Goal: Task Accomplishment & Management: Use online tool/utility

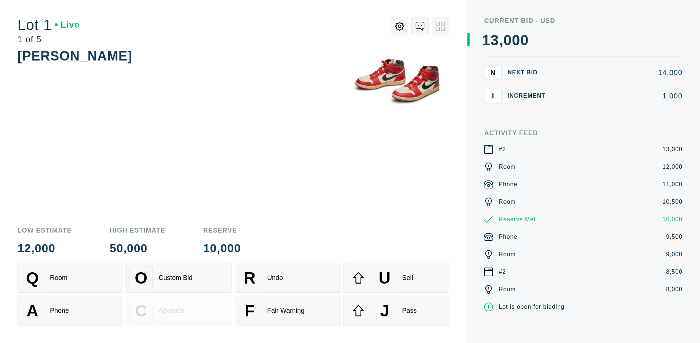
click at [70, 310] on div "A Phone" at bounding box center [70, 310] width 99 height 23
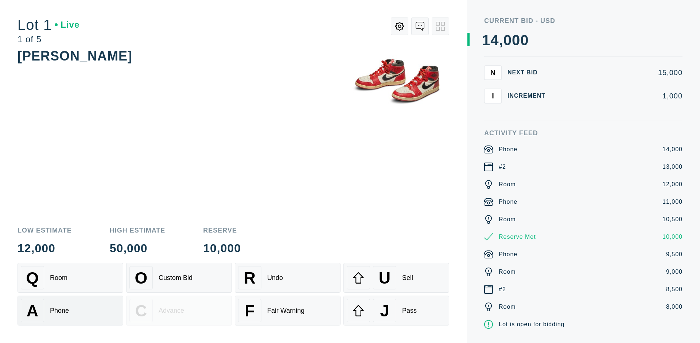
click at [70, 278] on div "Q Room" at bounding box center [70, 277] width 99 height 23
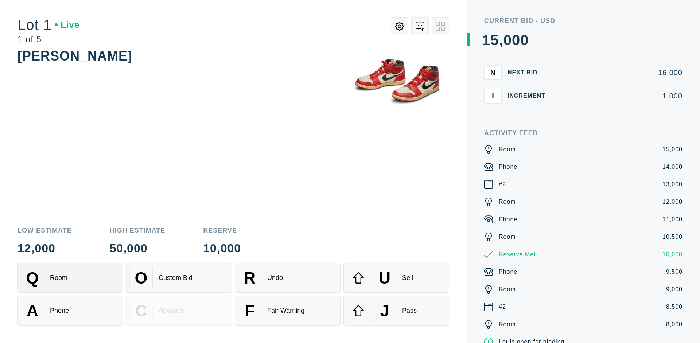
click at [288, 278] on div "R Undo" at bounding box center [287, 277] width 99 height 23
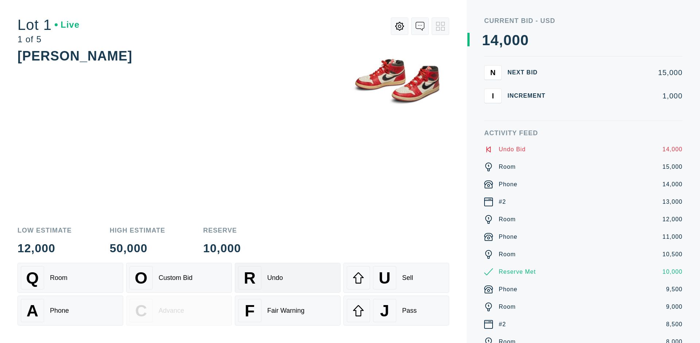
click at [70, 278] on div "Q Room" at bounding box center [70, 277] width 99 height 23
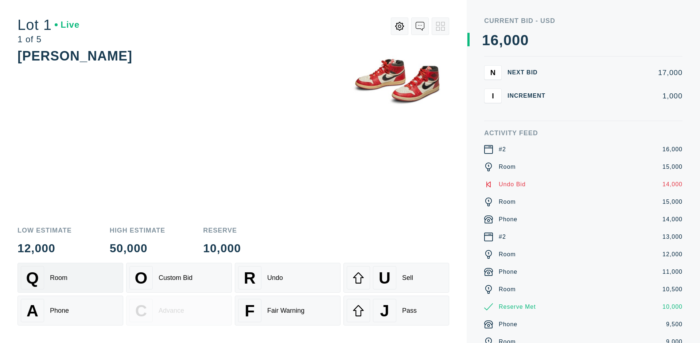
click at [70, 311] on div "A Phone" at bounding box center [70, 310] width 99 height 23
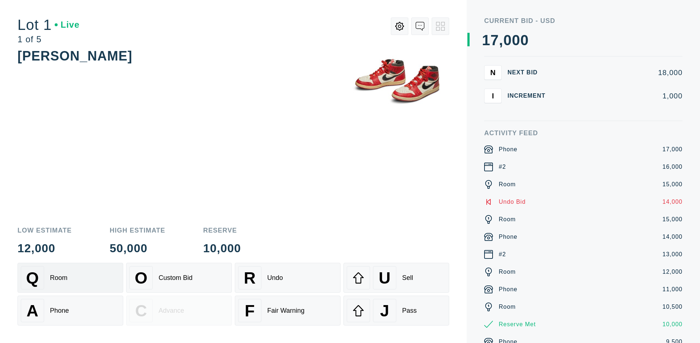
click at [70, 278] on div "Q Room" at bounding box center [70, 277] width 99 height 23
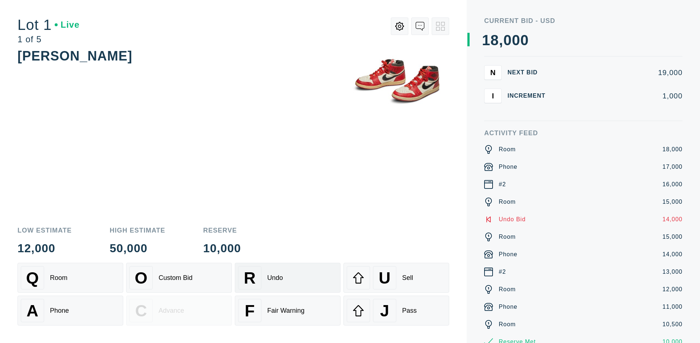
click at [288, 278] on div "R Undo" at bounding box center [287, 277] width 99 height 23
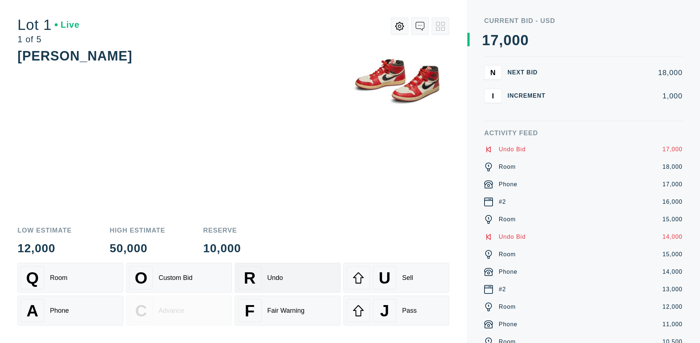
click at [396, 278] on div "U Sell" at bounding box center [396, 277] width 99 height 23
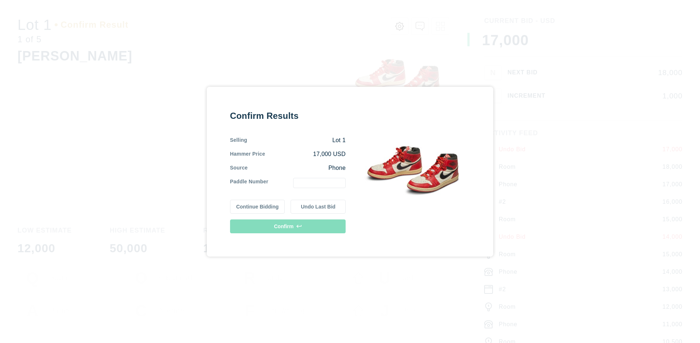
click at [258, 206] on button "Continue Bidding" at bounding box center [257, 207] width 55 height 14
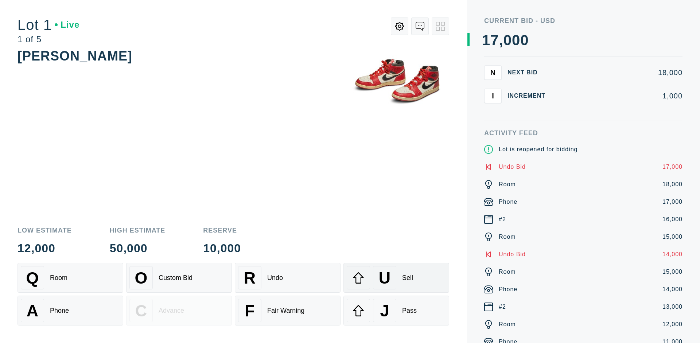
click at [396, 278] on div "U Sell" at bounding box center [396, 277] width 99 height 23
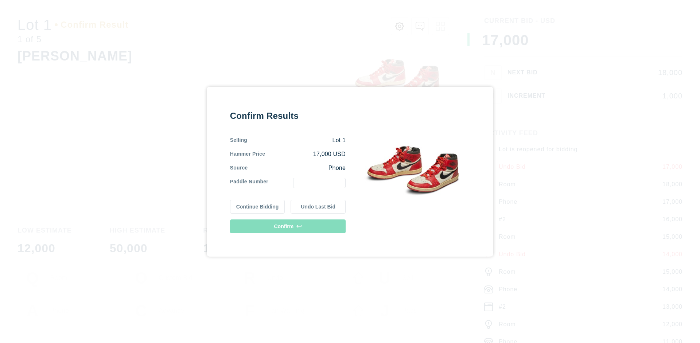
click at [318, 206] on button "Undo Last Bid" at bounding box center [318, 207] width 55 height 14
click at [258, 205] on button "Continue Bidding" at bounding box center [257, 206] width 55 height 14
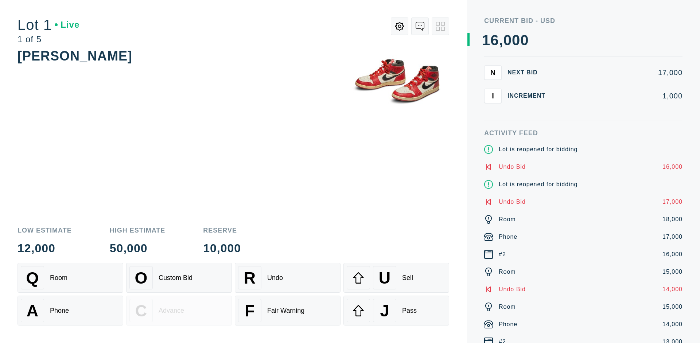
click at [396, 311] on div "J Pass" at bounding box center [396, 310] width 99 height 23
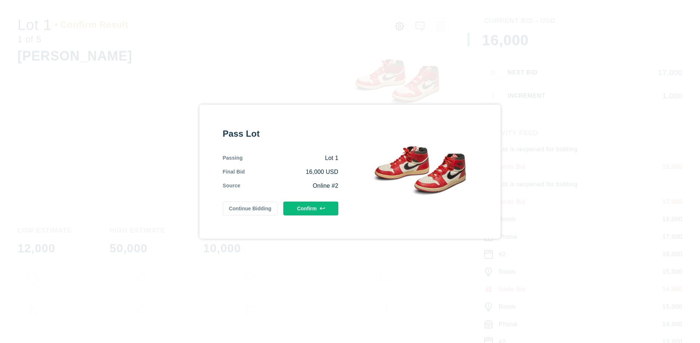
click at [311, 208] on button "Confirm" at bounding box center [310, 209] width 55 height 14
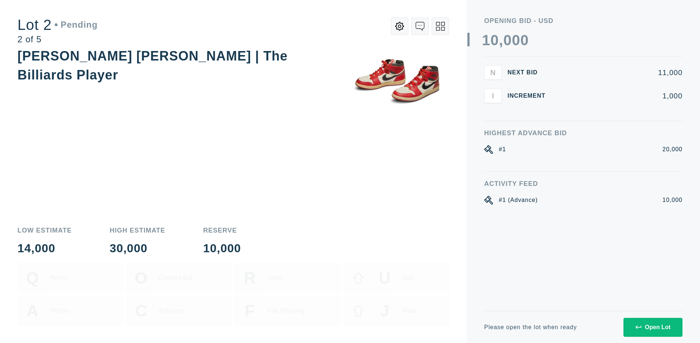
click at [653, 327] on div "Open Lot" at bounding box center [652, 327] width 35 height 7
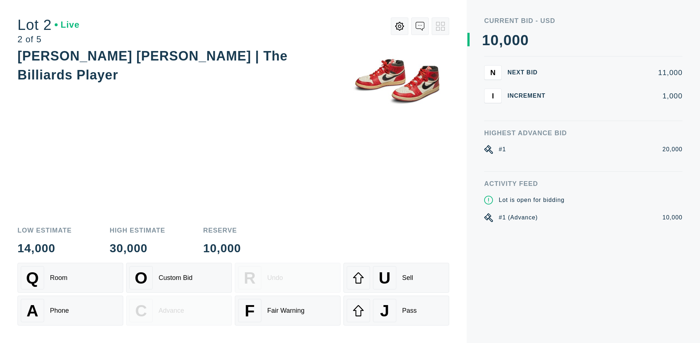
click at [70, 278] on div "Q Room" at bounding box center [70, 277] width 99 height 23
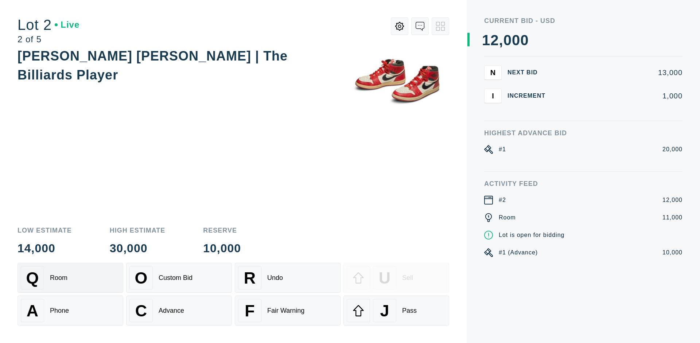
click at [179, 311] on div "Advance" at bounding box center [172, 311] width 26 height 8
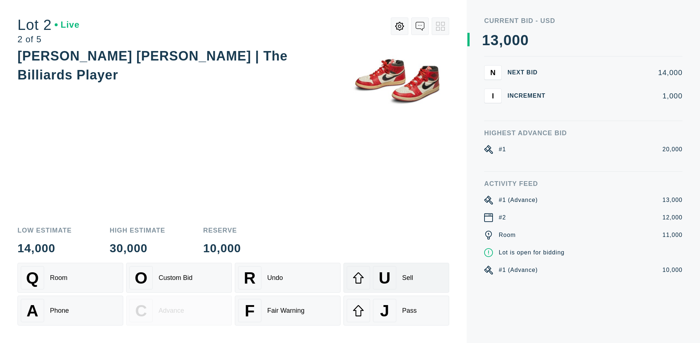
click at [396, 278] on div "U Sell" at bounding box center [396, 277] width 99 height 23
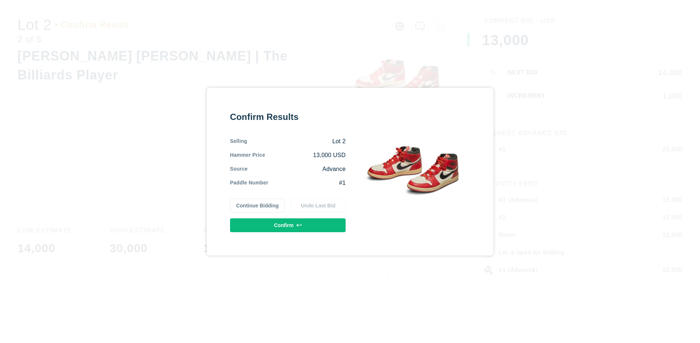
click at [288, 225] on button "Confirm" at bounding box center [288, 225] width 116 height 14
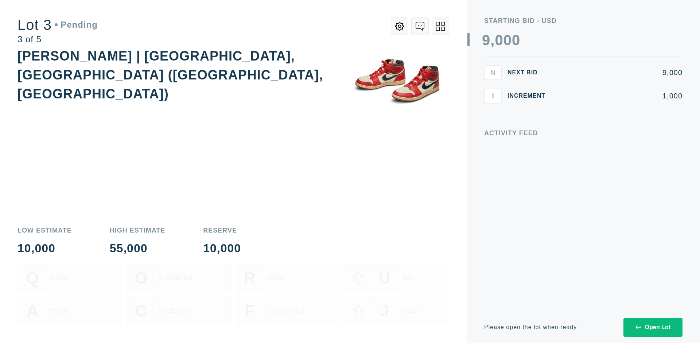
click at [653, 327] on div "Open Lot" at bounding box center [652, 327] width 35 height 7
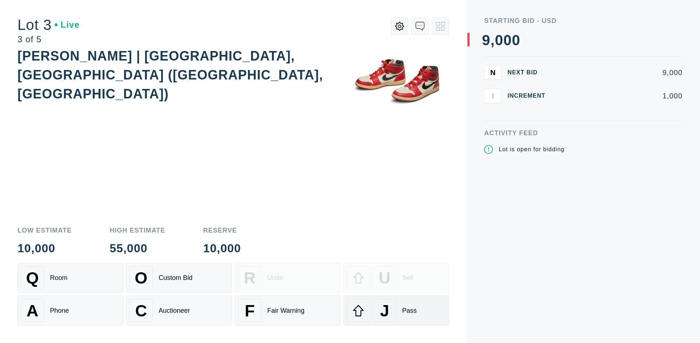
click at [396, 311] on div "J Pass" at bounding box center [396, 310] width 99 height 23
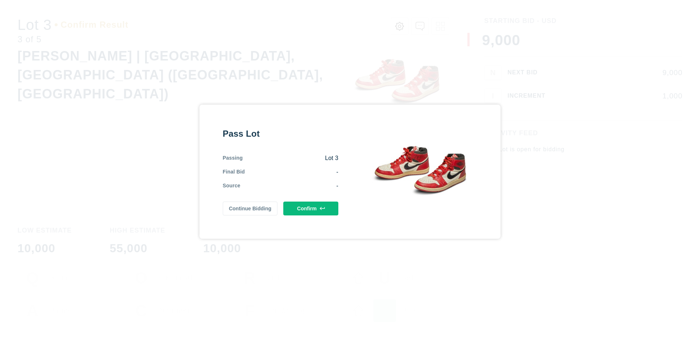
click at [311, 207] on button "Confirm" at bounding box center [310, 209] width 55 height 14
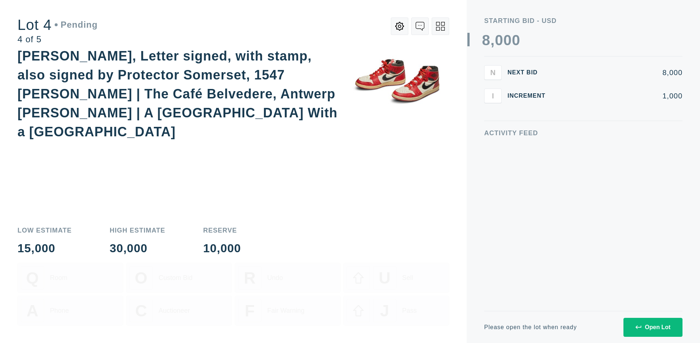
click at [653, 327] on div "Open Lot" at bounding box center [652, 327] width 35 height 7
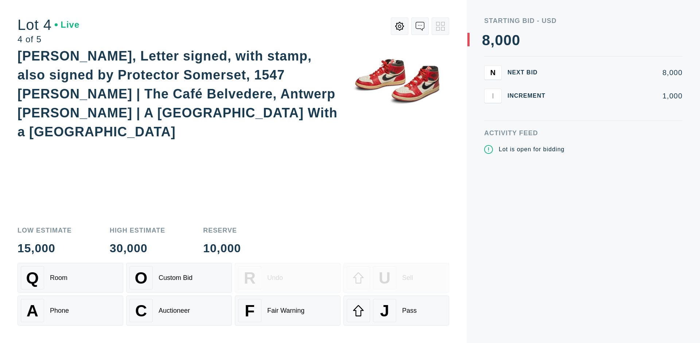
click at [70, 278] on div "Q Room" at bounding box center [70, 277] width 99 height 23
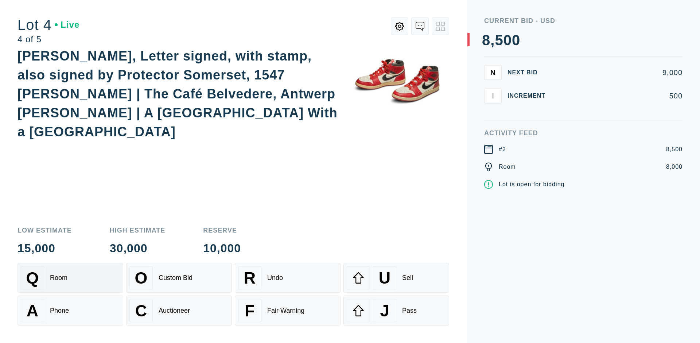
click at [179, 311] on div "Auctioneer" at bounding box center [174, 311] width 31 height 8
click at [396, 311] on div "J Pass" at bounding box center [396, 310] width 99 height 23
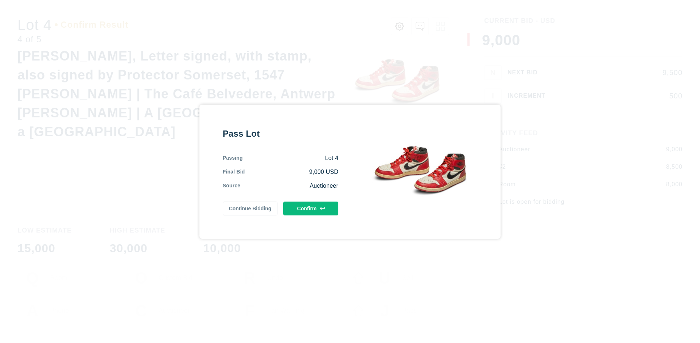
click at [311, 208] on button "Confirm" at bounding box center [310, 209] width 55 height 14
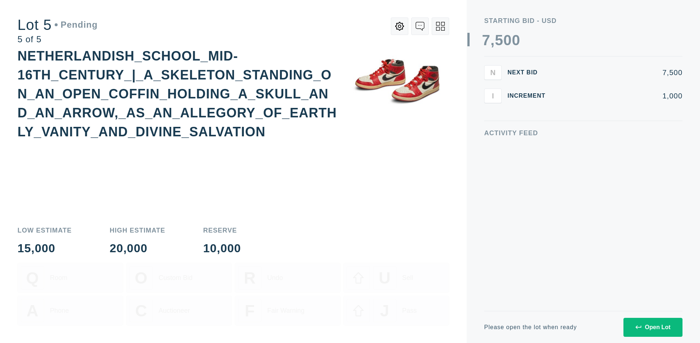
click at [653, 327] on div "Open Lot" at bounding box center [652, 327] width 35 height 7
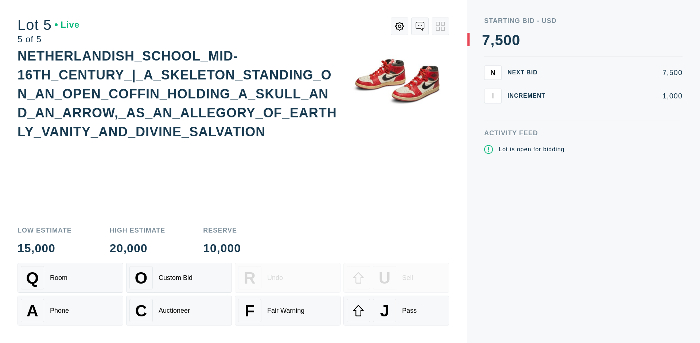
click at [70, 278] on div "Q Room" at bounding box center [70, 277] width 99 height 23
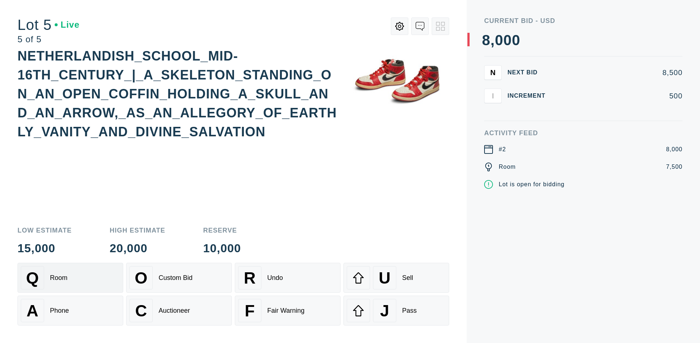
click at [70, 278] on div "Q Room" at bounding box center [70, 277] width 99 height 23
click at [396, 278] on div "U Sell" at bounding box center [396, 277] width 99 height 23
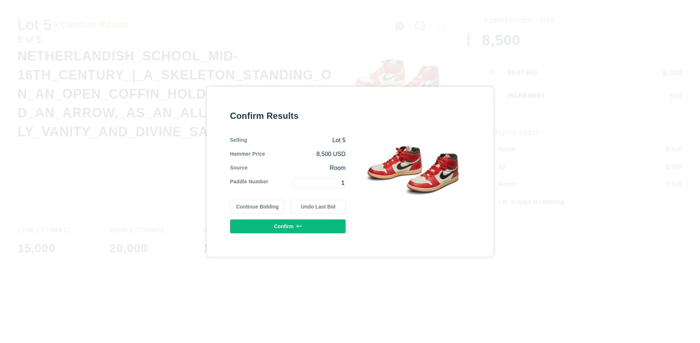
type input "1"
click at [288, 226] on button "Confirm" at bounding box center [288, 226] width 116 height 14
